Goal: Task Accomplishment & Management: Manage account settings

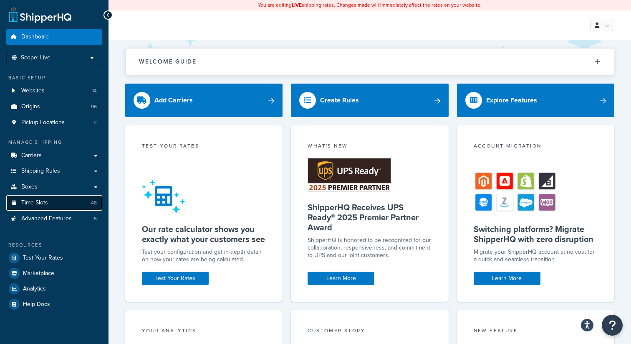
click at [43, 202] on span "Time Slots" at bounding box center [34, 202] width 27 height 7
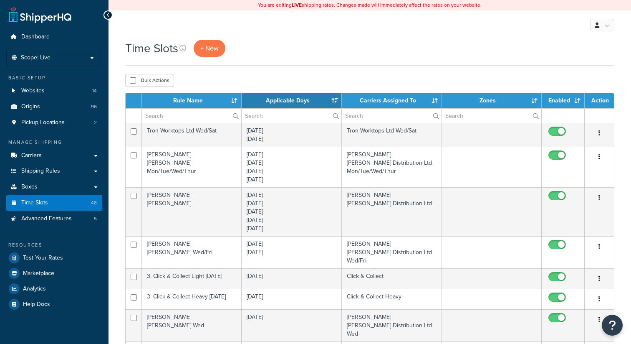
select select "15"
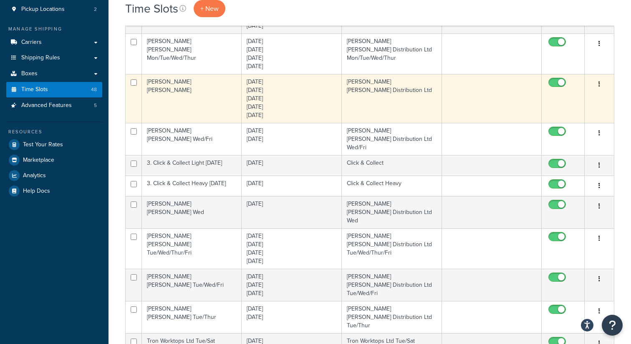
scroll to position [114, 0]
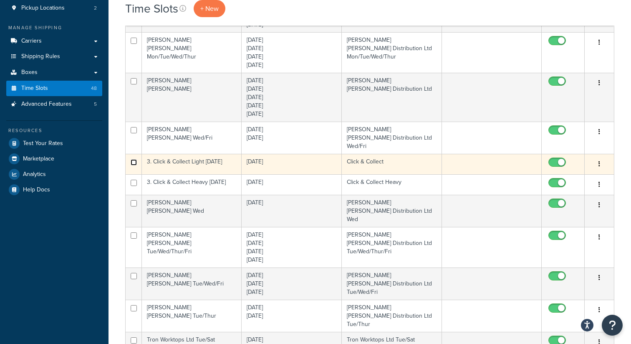
click at [132, 20] on input "checkbox" at bounding box center [134, 17] width 6 height 6
checkbox input "true"
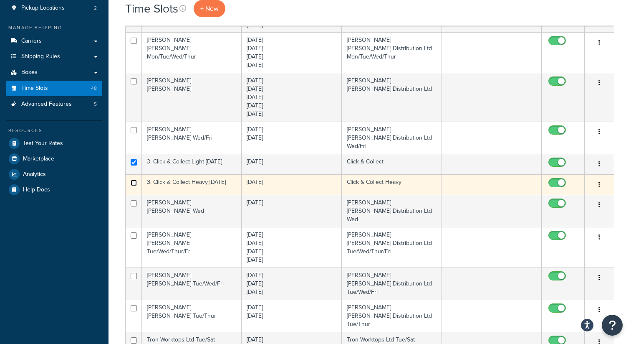
click at [135, 44] on input "checkbox" at bounding box center [134, 41] width 6 height 6
checkbox input "true"
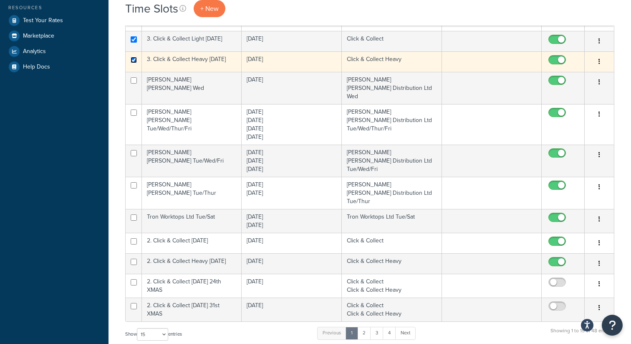
scroll to position [240, 0]
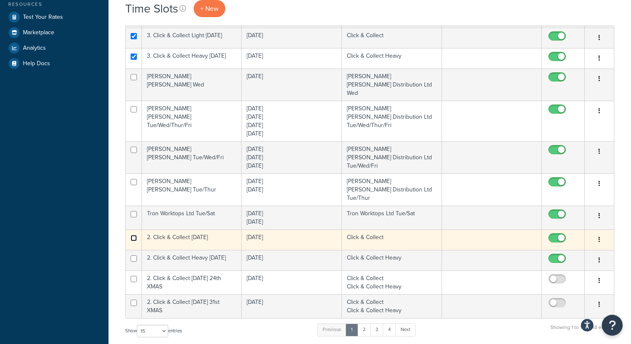
checkbox input "true"
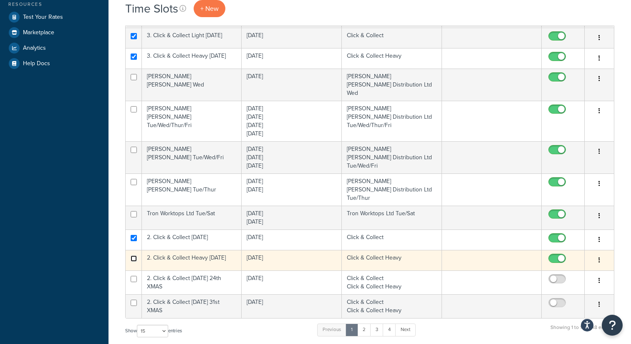
checkbox input "false"
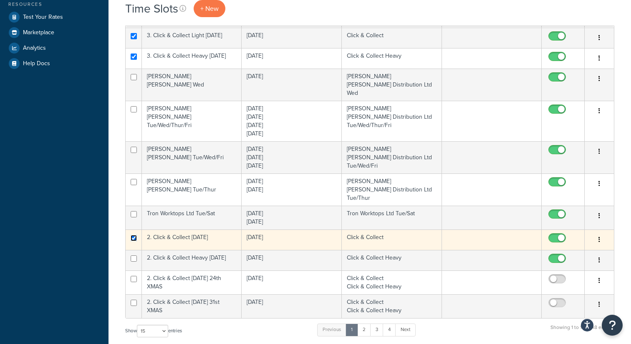
checkbox input "false"
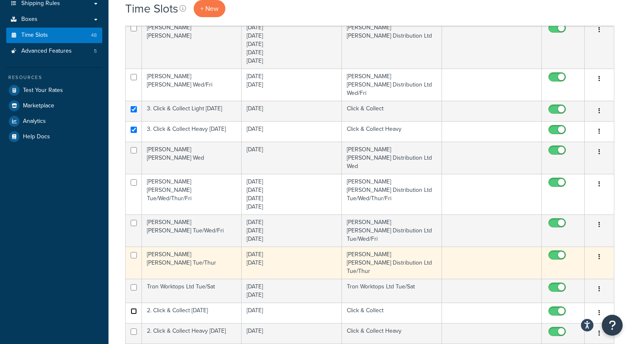
scroll to position [153, 0]
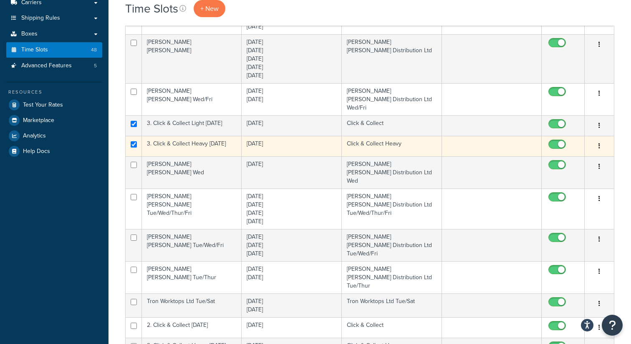
click at [136, 140] on td at bounding box center [134, 146] width 16 height 20
checkbox input "false"
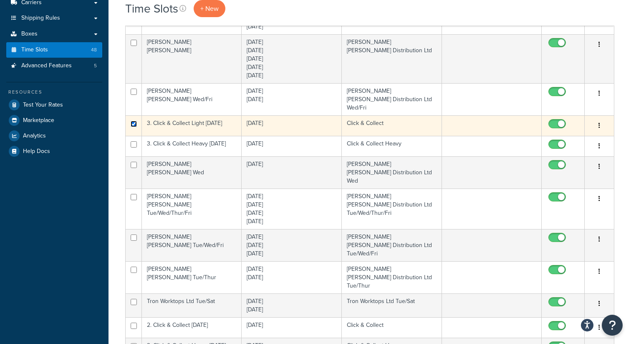
checkbox input "false"
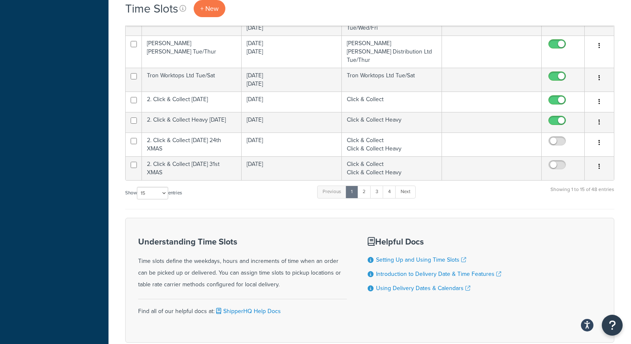
scroll to position [379, 0]
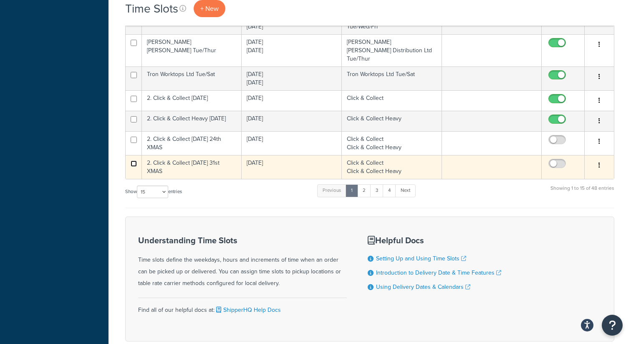
checkbox input "true"
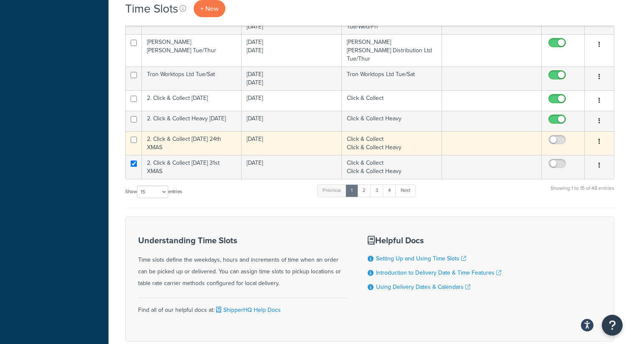
click at [133, 131] on td at bounding box center [134, 143] width 16 height 24
checkbox input "true"
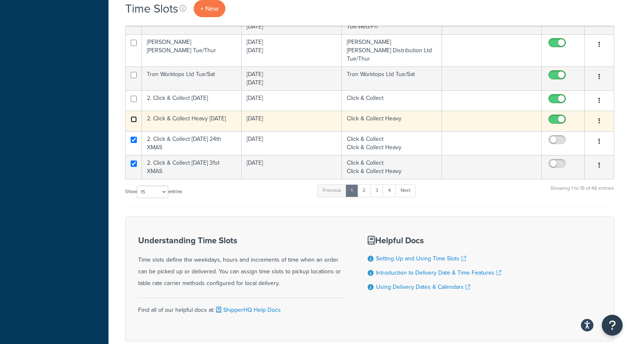
checkbox input "true"
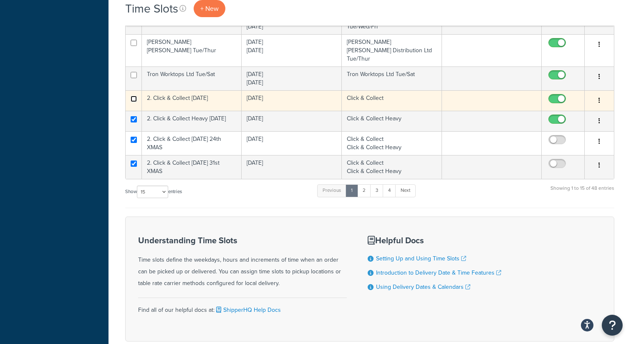
checkbox input "true"
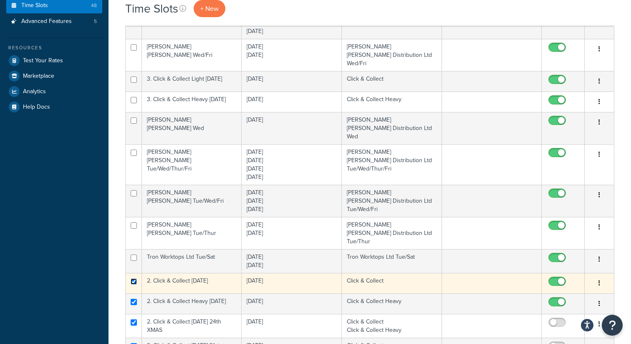
scroll to position [196, 0]
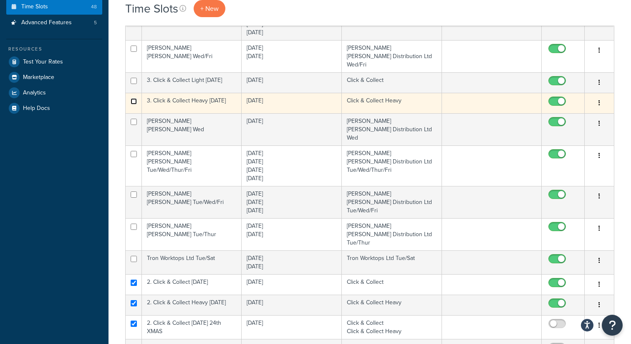
checkbox input "true"
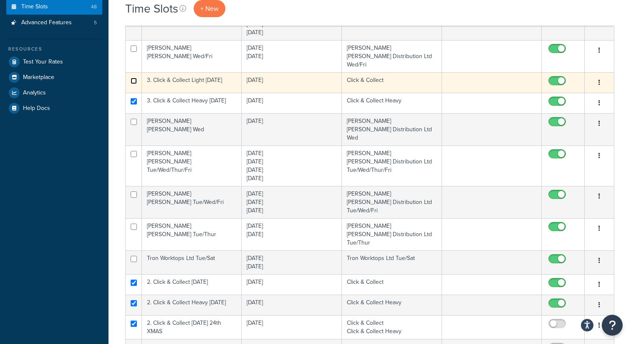
checkbox input "true"
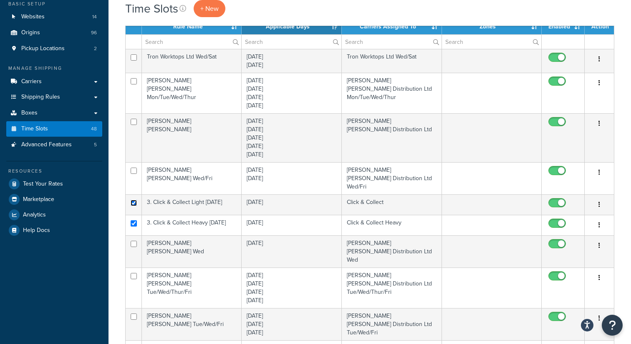
scroll to position [0, 0]
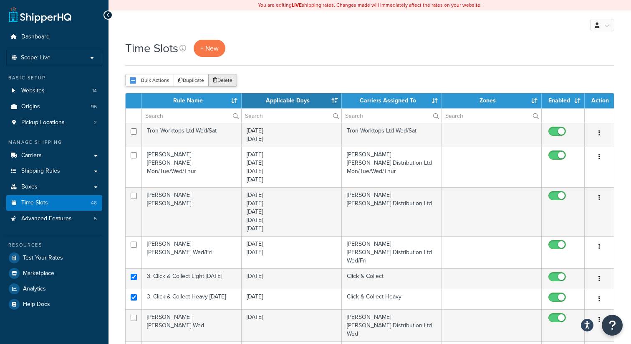
click at [227, 80] on button "Delete" at bounding box center [222, 80] width 29 height 13
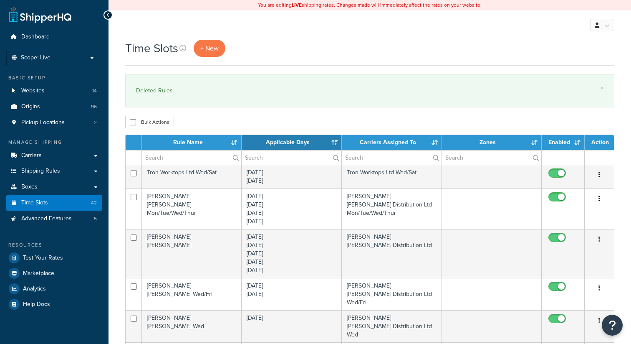
select select "15"
click at [81, 60] on p "Scope: Live" at bounding box center [54, 57] width 88 height 7
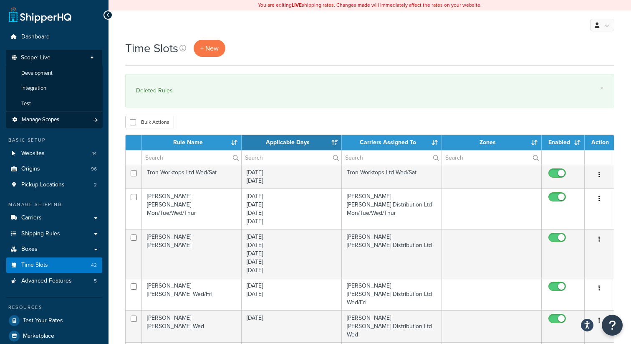
click at [48, 73] on span "Development" at bounding box center [36, 73] width 31 height 7
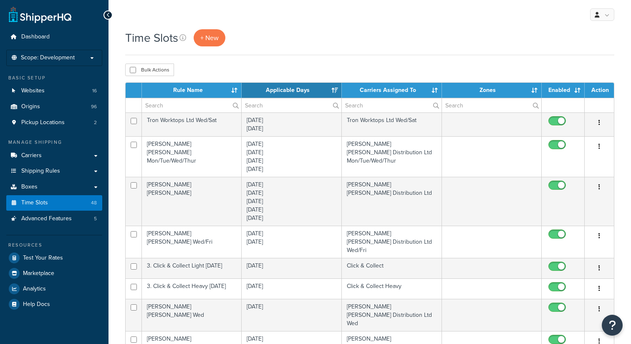
select select "15"
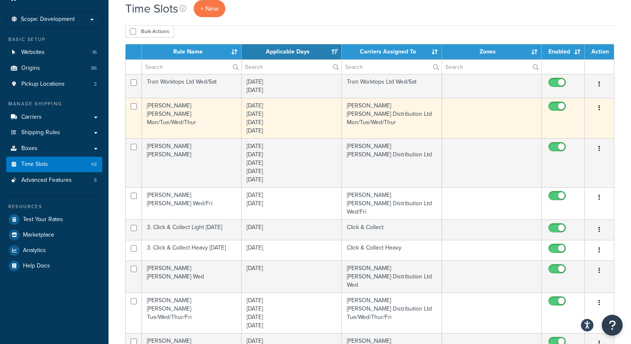
scroll to position [37, 0]
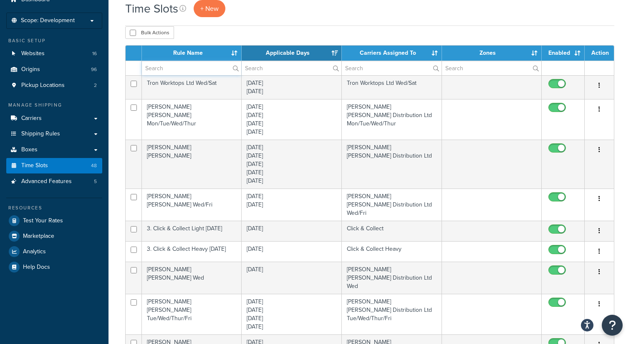
click at [177, 70] on input "text" at bounding box center [191, 68] width 99 height 14
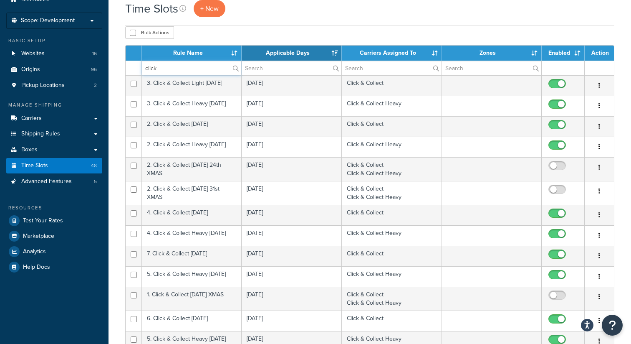
type input "click"
click at [175, 56] on th "Rule Name" at bounding box center [192, 52] width 100 height 15
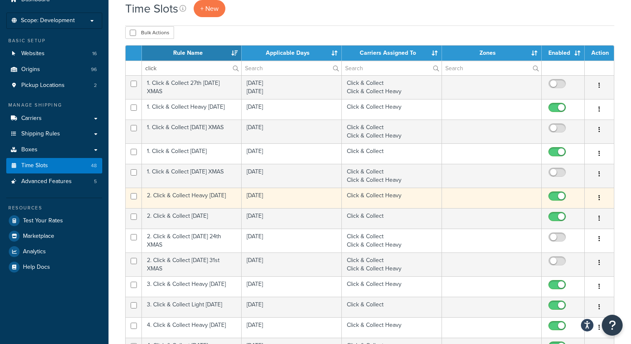
click at [202, 195] on td "2. Click & Collect Heavy [DATE]" at bounding box center [192, 197] width 100 height 20
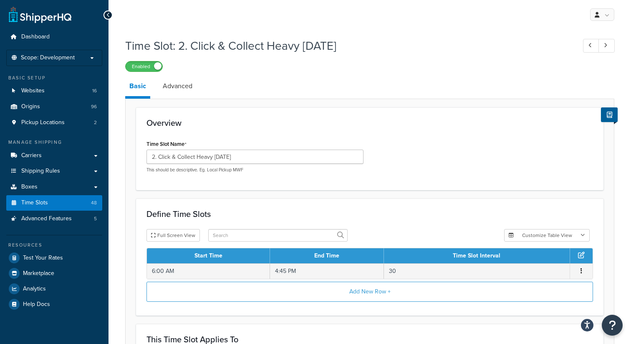
click at [201, 149] on div "Time Slot Name 2. Click & Collect Heavy Tuesday This should be descriptive. Eg.…" at bounding box center [255, 155] width 217 height 35
click at [201, 156] on input "2. Click & Collect Heavy [DATE]" at bounding box center [255, 156] width 217 height 14
click at [184, 90] on link "Advanced" at bounding box center [178, 86] width 38 height 20
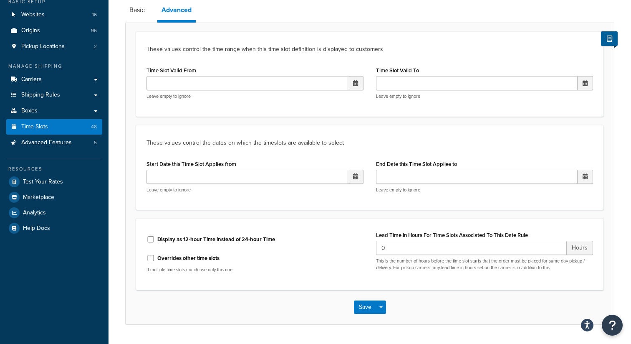
scroll to position [99, 0]
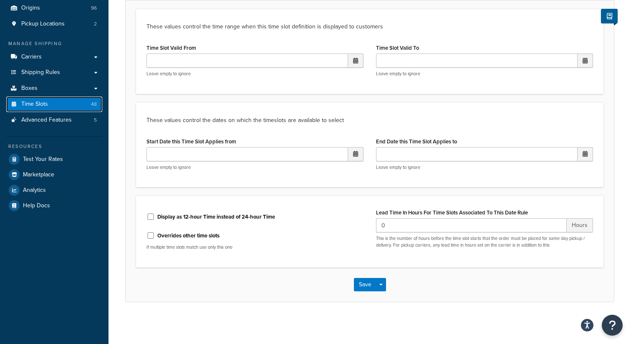
click at [54, 104] on link "Time Slots 48" at bounding box center [54, 103] width 96 height 15
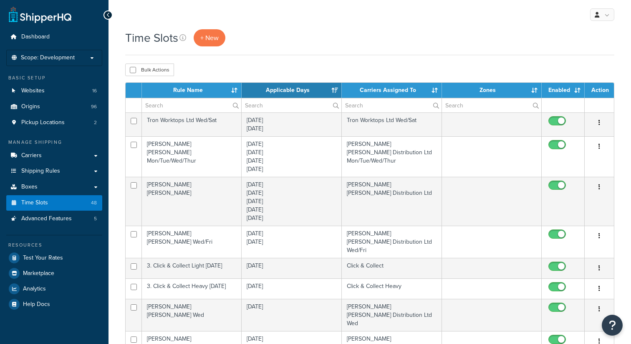
select select "15"
click at [172, 106] on input "text" at bounding box center [191, 105] width 99 height 14
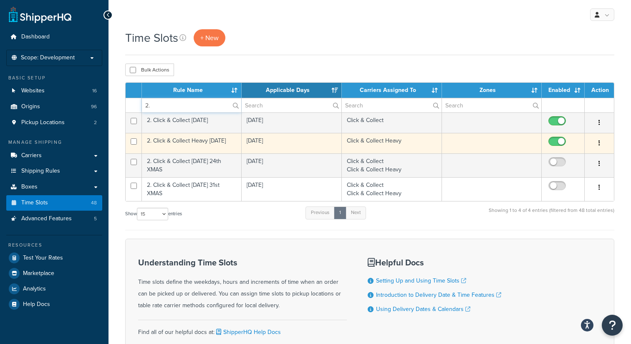
type input "2."
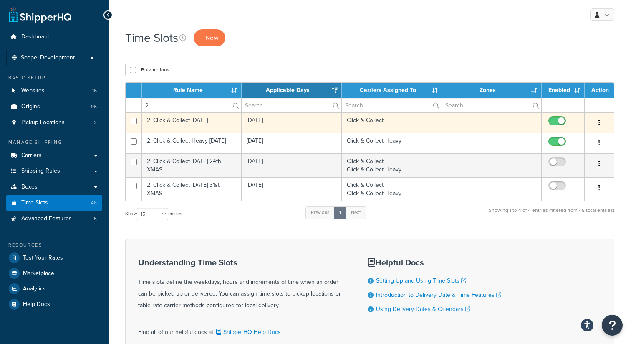
click at [602, 124] on button "button" at bounding box center [600, 122] width 12 height 13
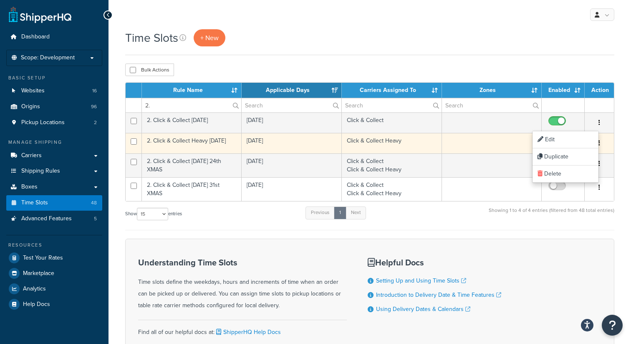
click at [557, 141] on input "checkbox" at bounding box center [558, 143] width 23 height 10
click at [598, 143] on button "button" at bounding box center [600, 142] width 12 height 13
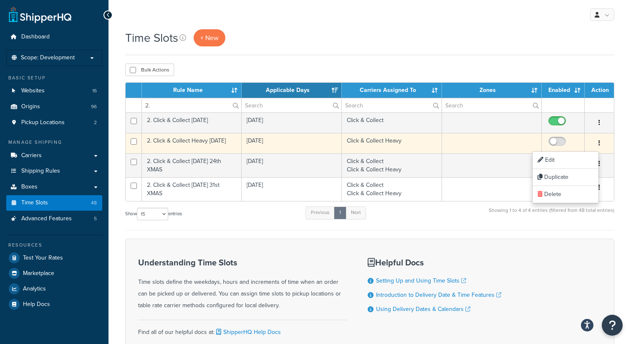
click at [598, 143] on button "button" at bounding box center [600, 142] width 12 height 13
click at [559, 140] on input "checkbox" at bounding box center [558, 143] width 23 height 10
checkbox input "true"
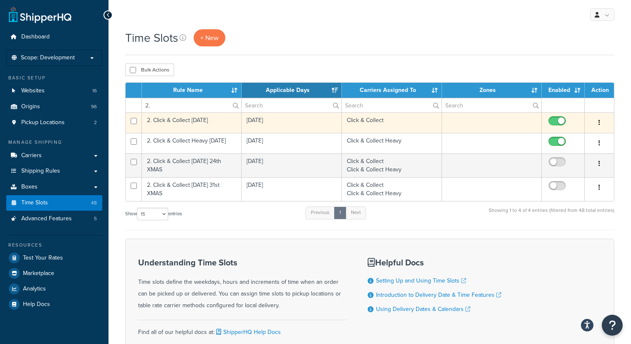
click at [599, 121] on icon "button" at bounding box center [600, 122] width 2 height 6
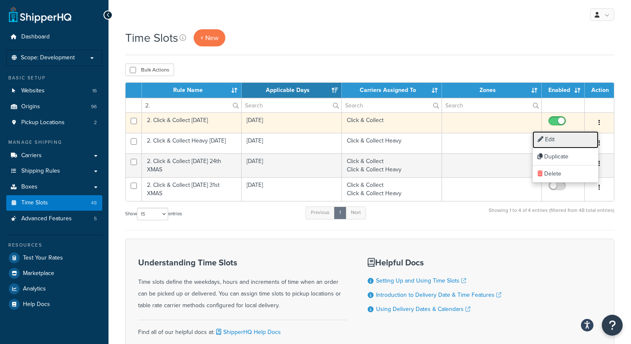
click at [558, 138] on link "Edit" at bounding box center [566, 139] width 66 height 17
